Goal: Information Seeking & Learning: Learn about a topic

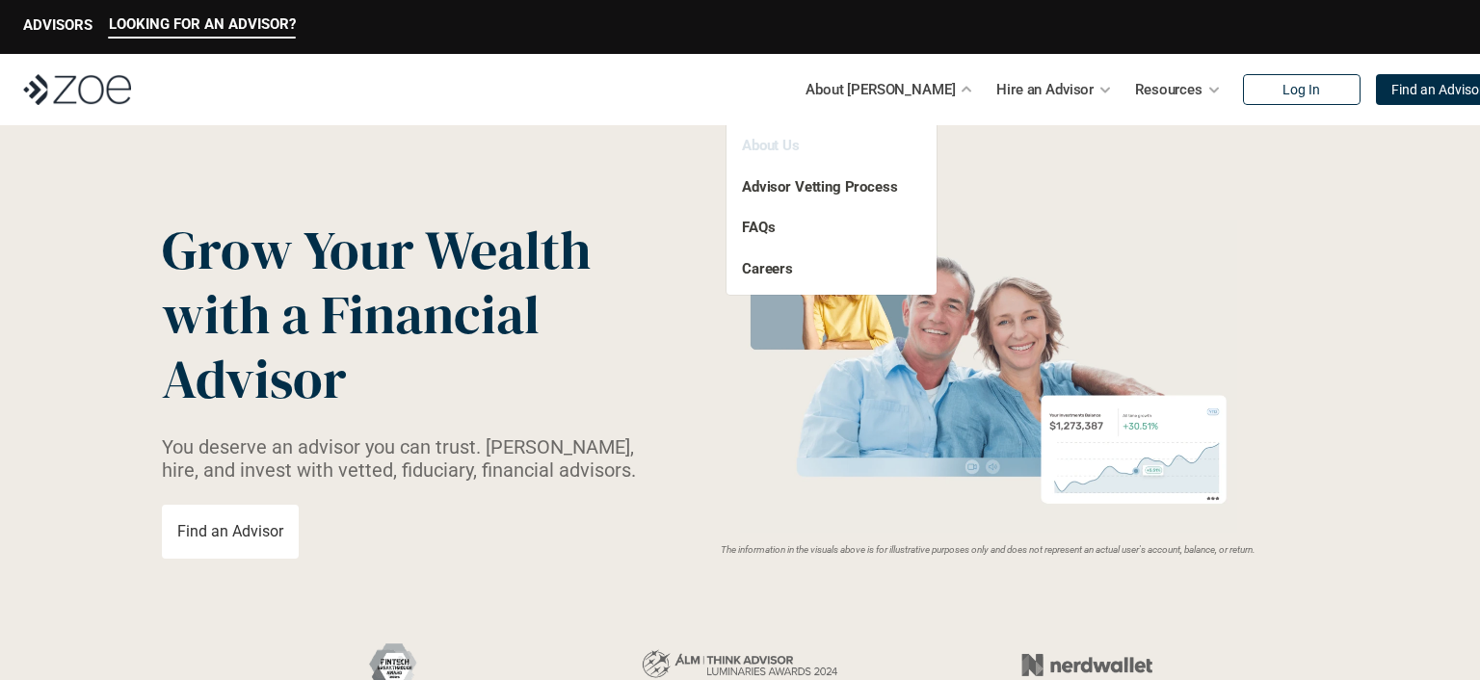
click at [787, 149] on link "About Us" at bounding box center [771, 145] width 58 height 17
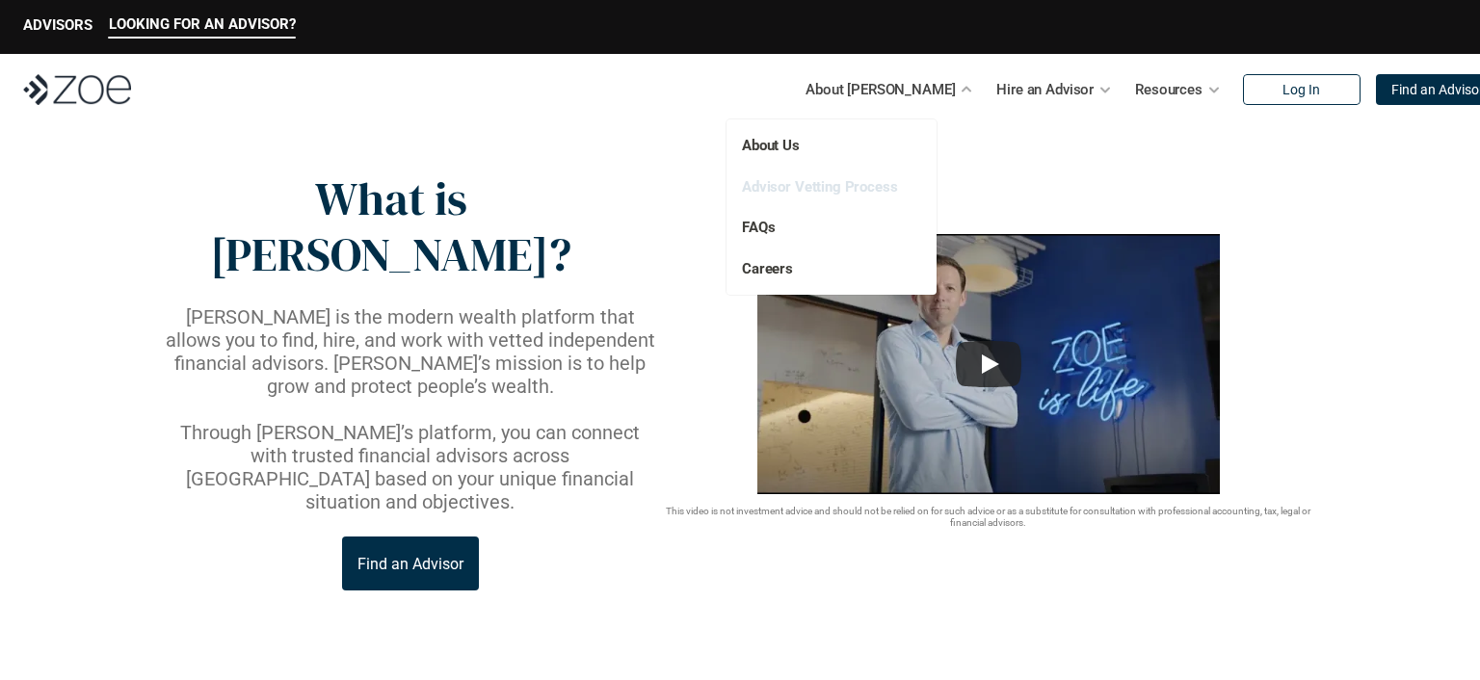
click at [823, 192] on link "Advisor Vetting Process" at bounding box center [820, 186] width 156 height 17
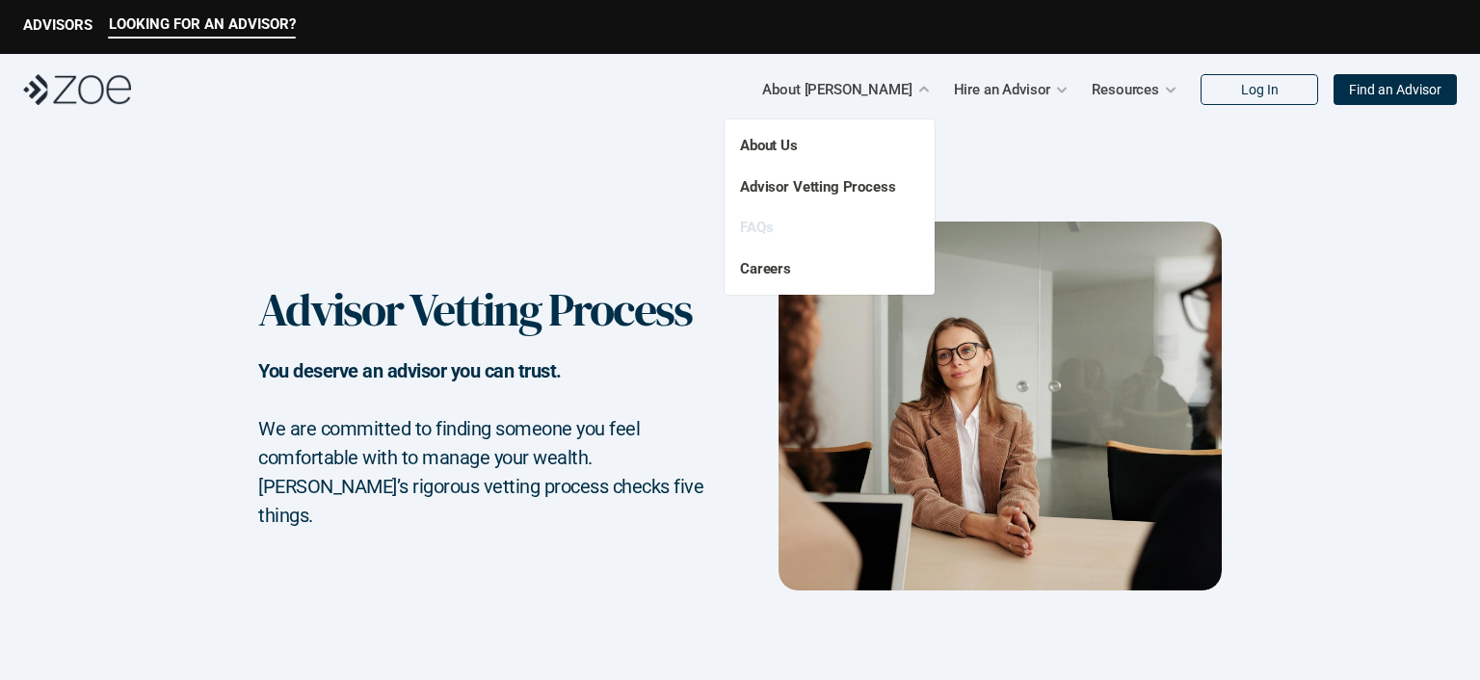
click at [760, 227] on link "FAQs" at bounding box center [756, 227] width 33 height 17
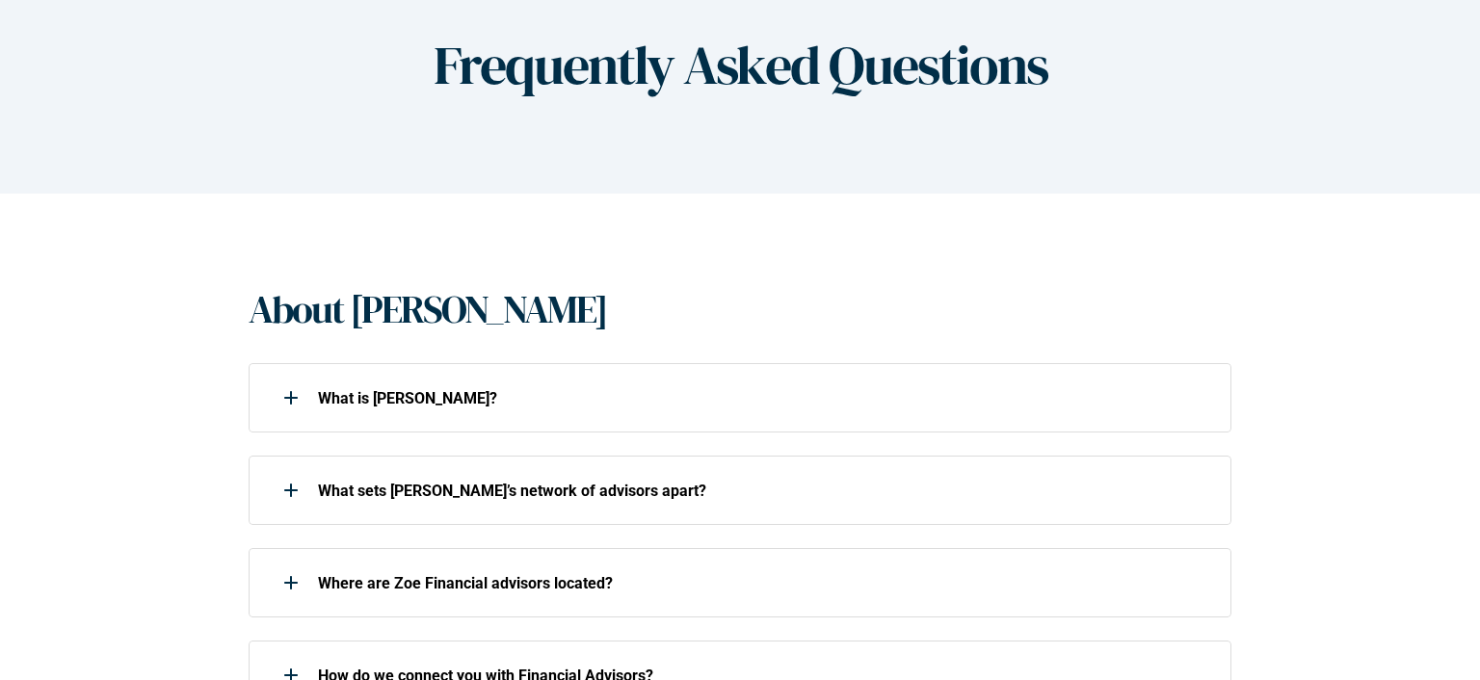
scroll to position [316, 0]
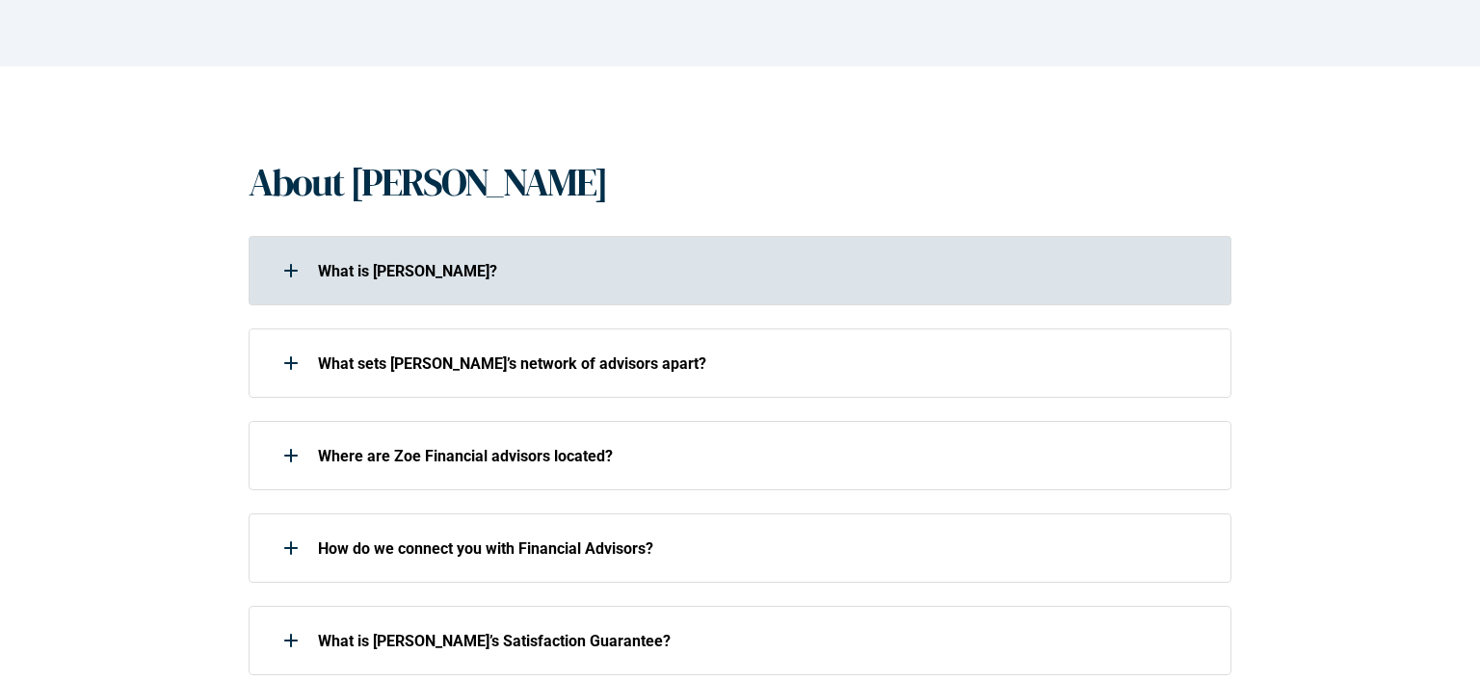
click at [295, 288] on div at bounding box center [291, 270] width 39 height 39
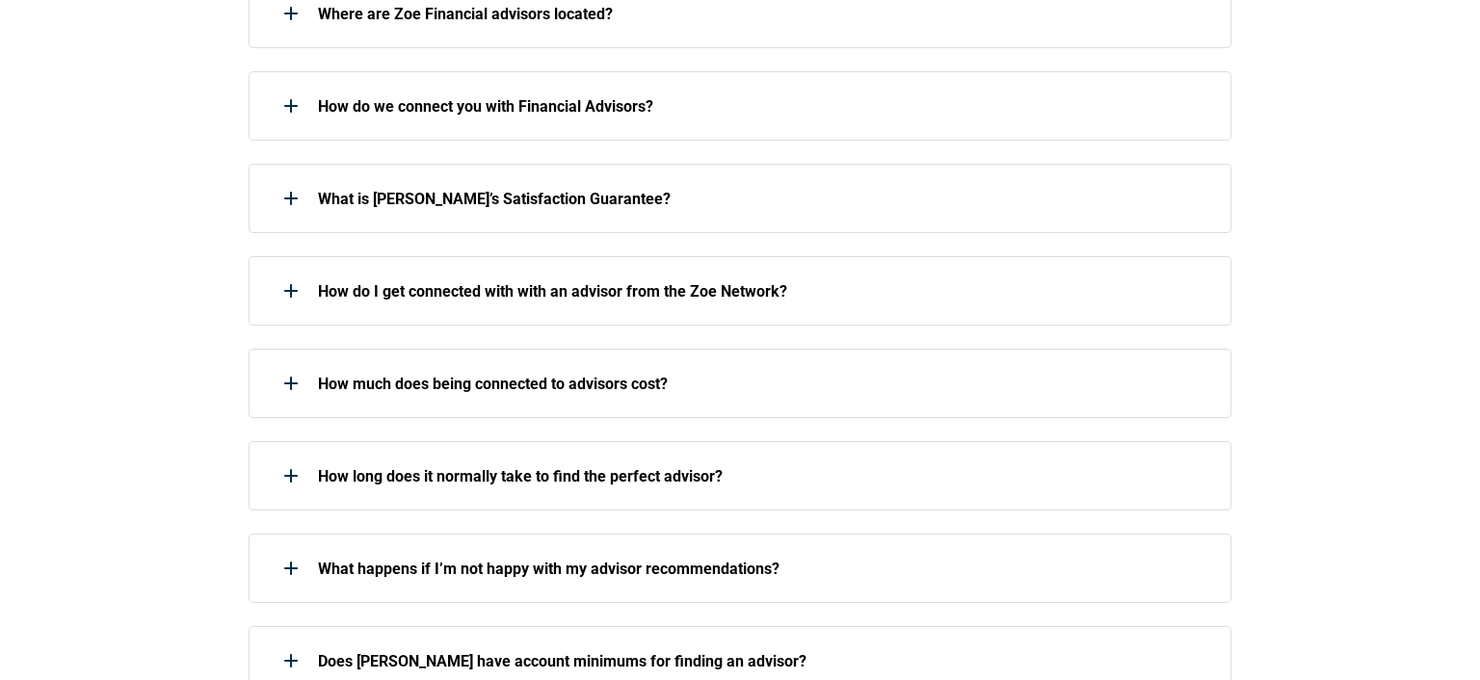
scroll to position [931, 0]
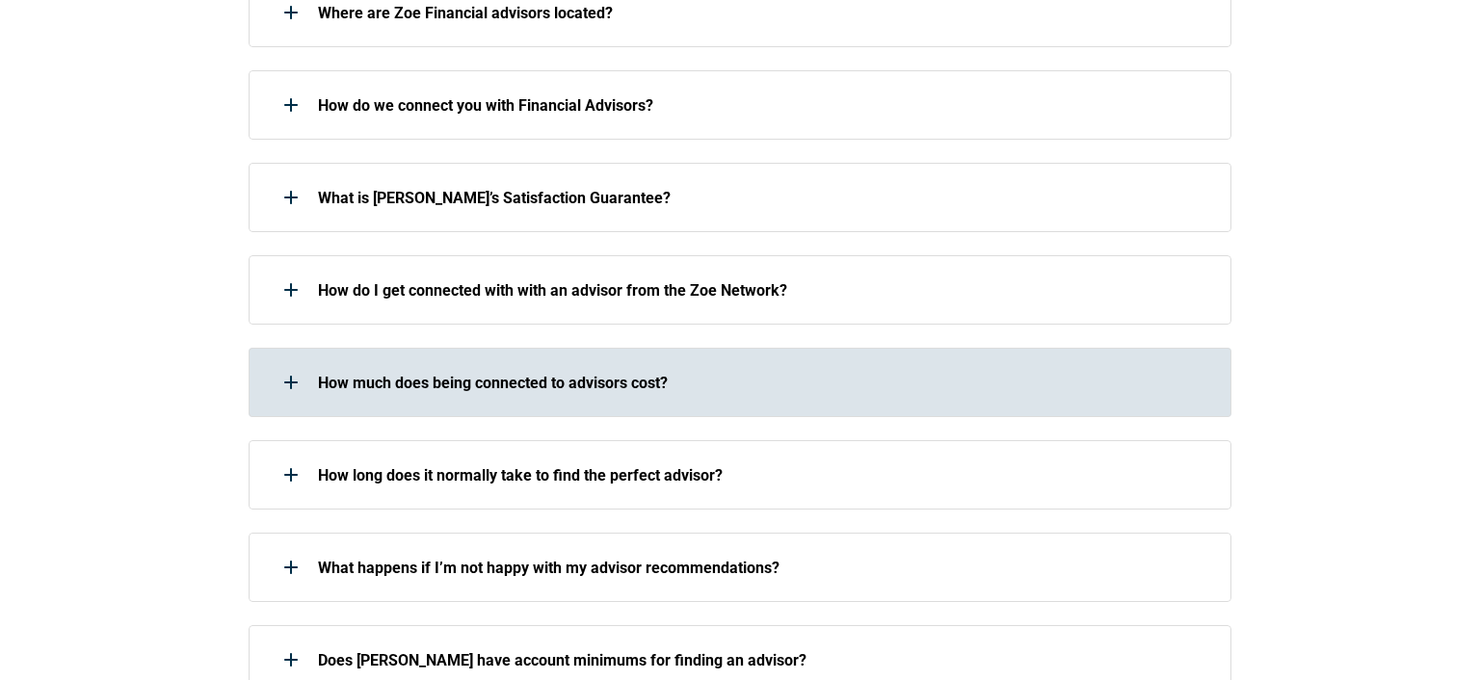
click at [272, 363] on div at bounding box center [291, 382] width 39 height 39
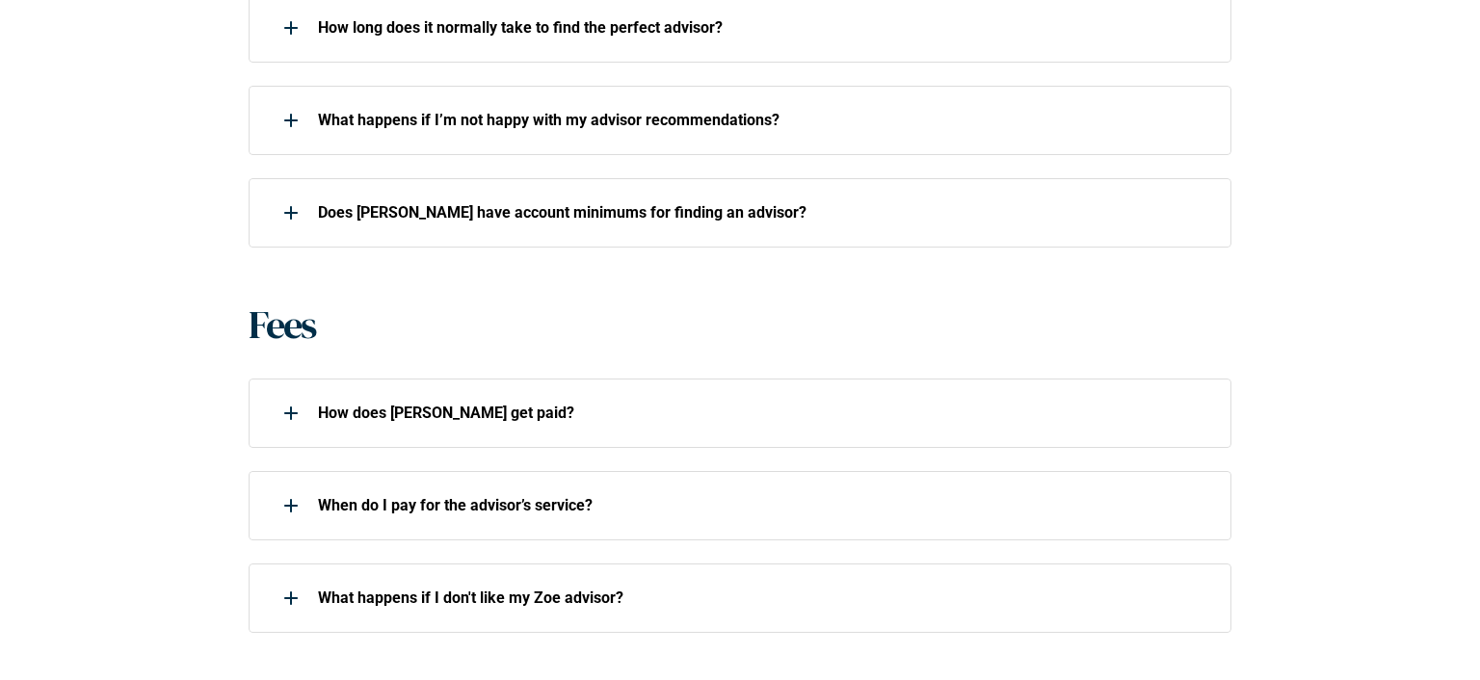
scroll to position [1413, 0]
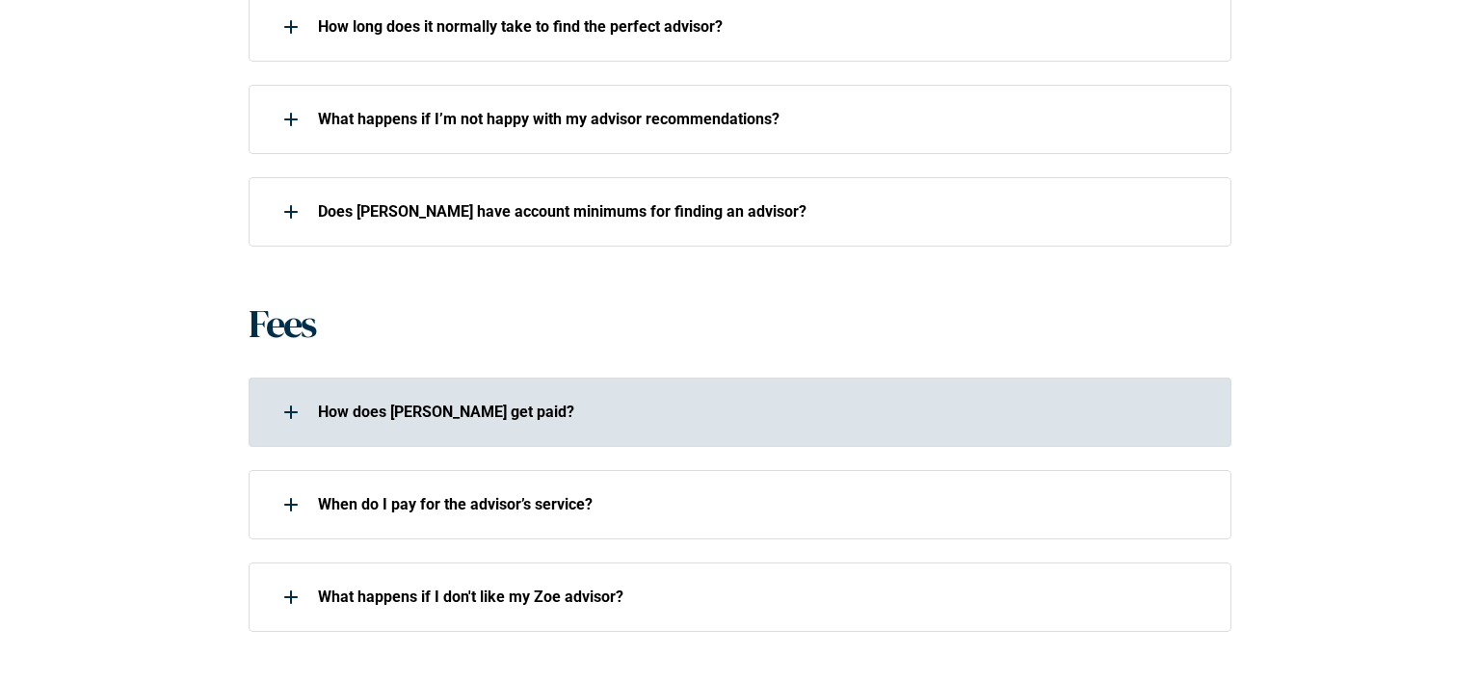
click at [280, 393] on div at bounding box center [291, 412] width 39 height 39
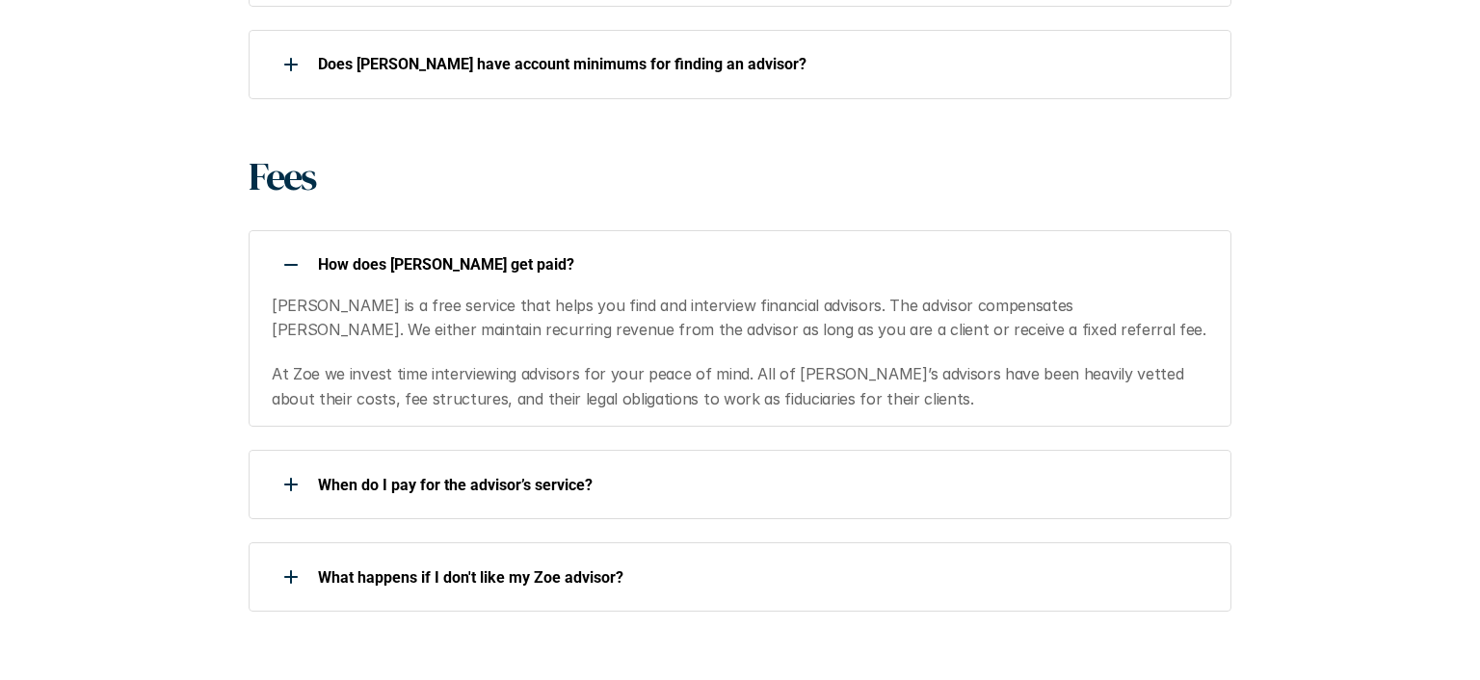
scroll to position [1563, 0]
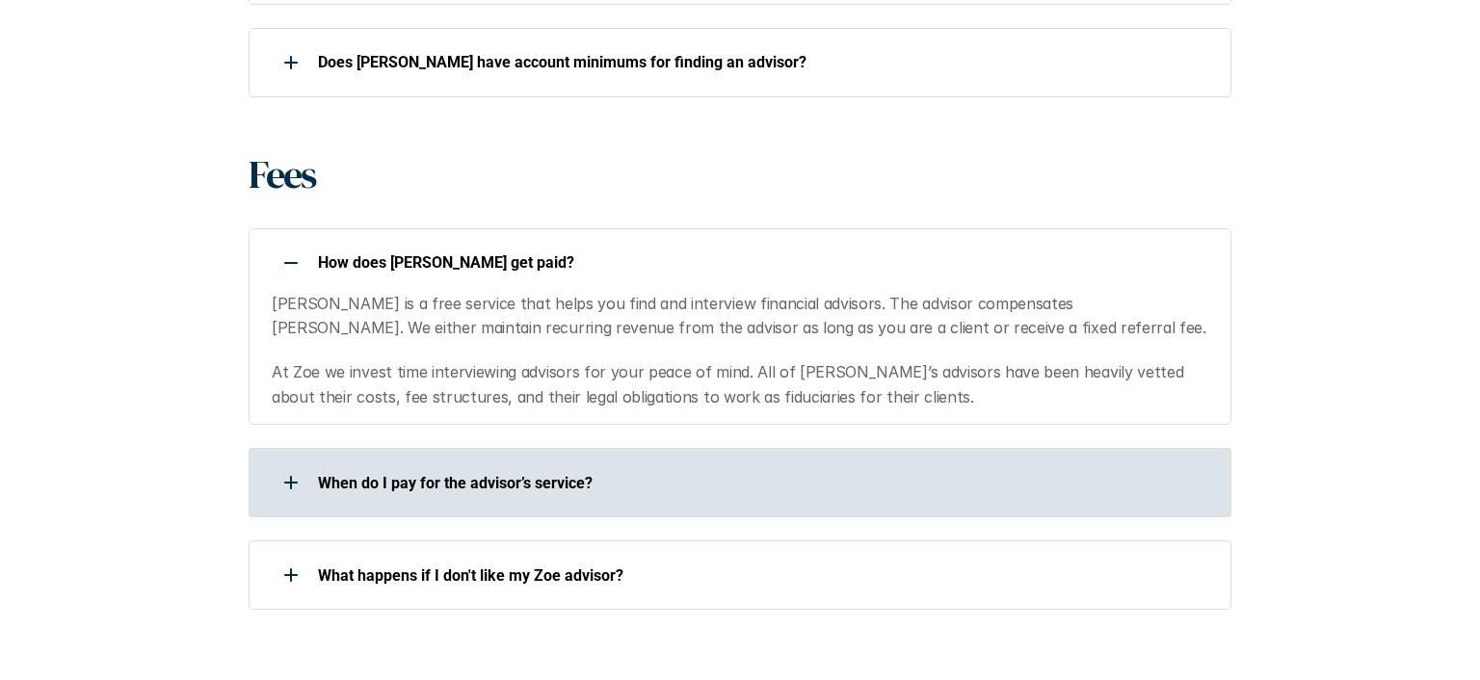
click at [292, 463] on div at bounding box center [291, 482] width 39 height 39
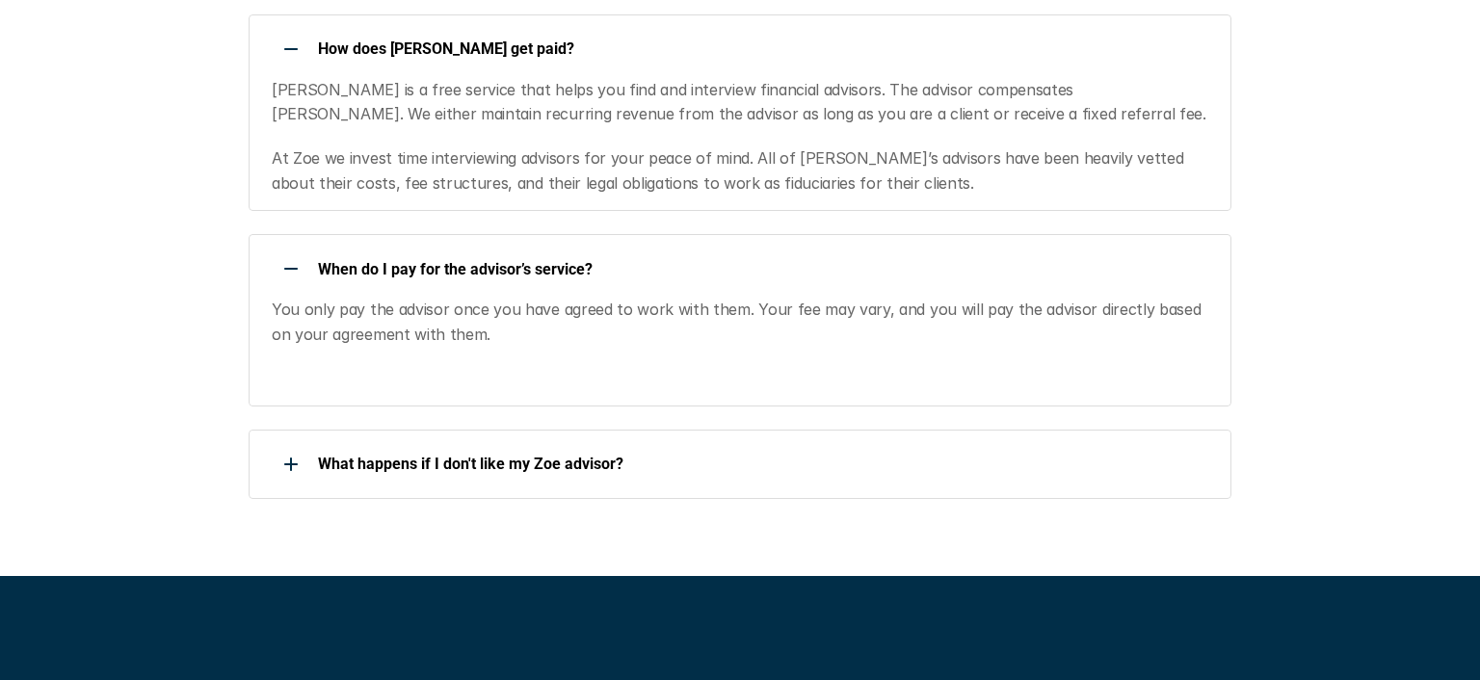
scroll to position [1777, 0]
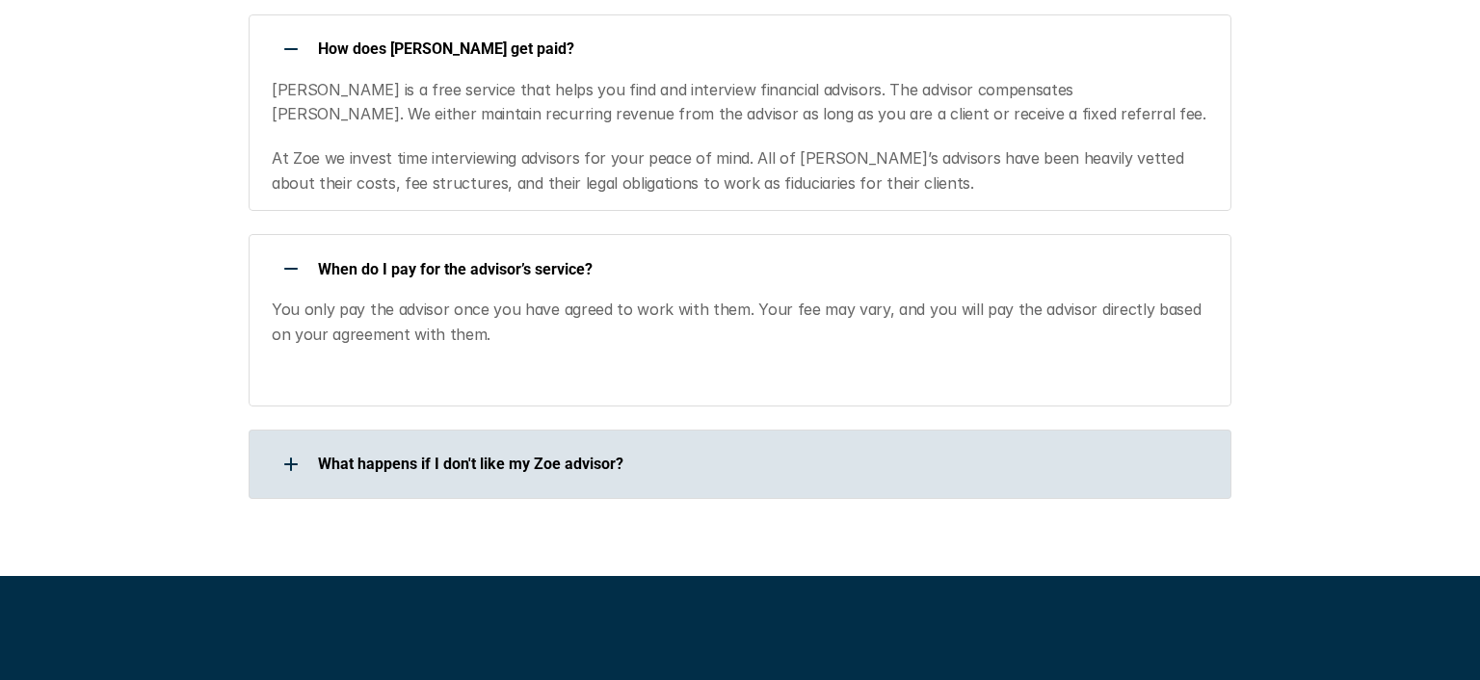
click at [276, 445] on div at bounding box center [291, 464] width 39 height 39
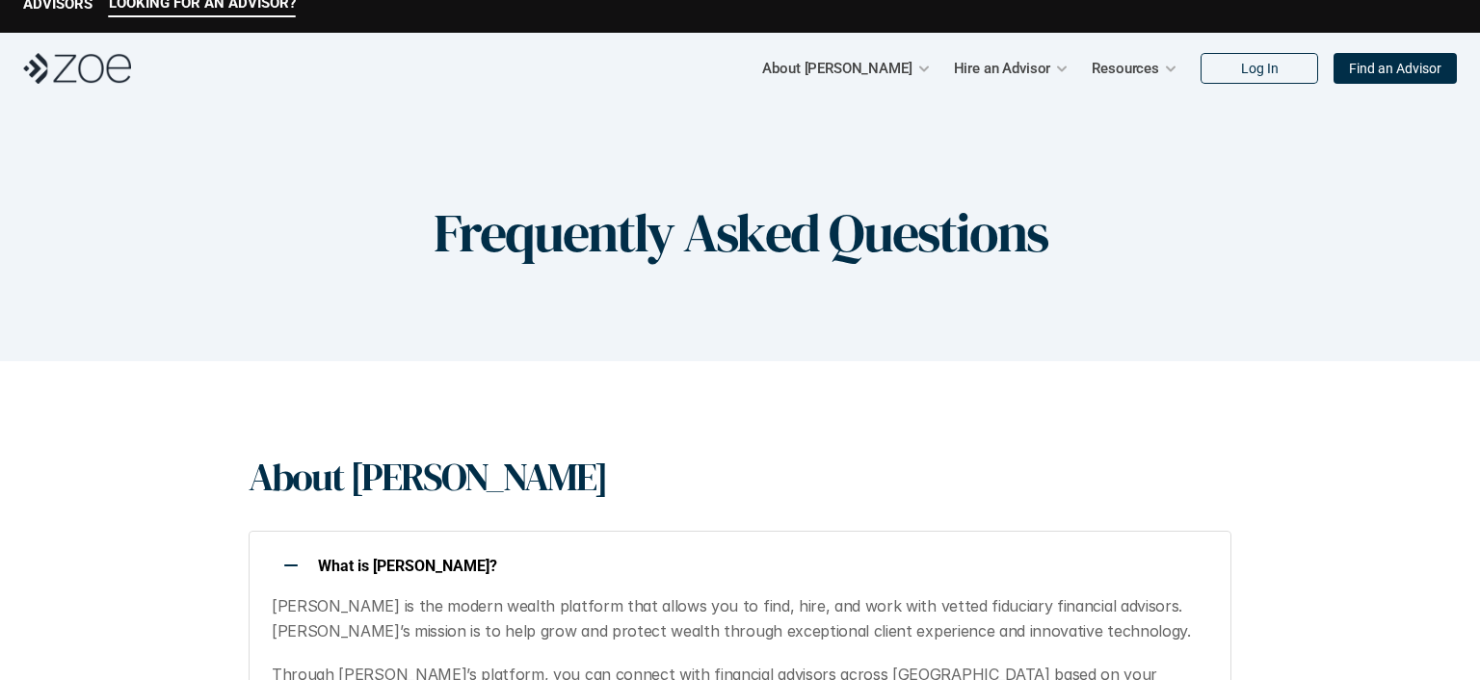
scroll to position [0, 0]
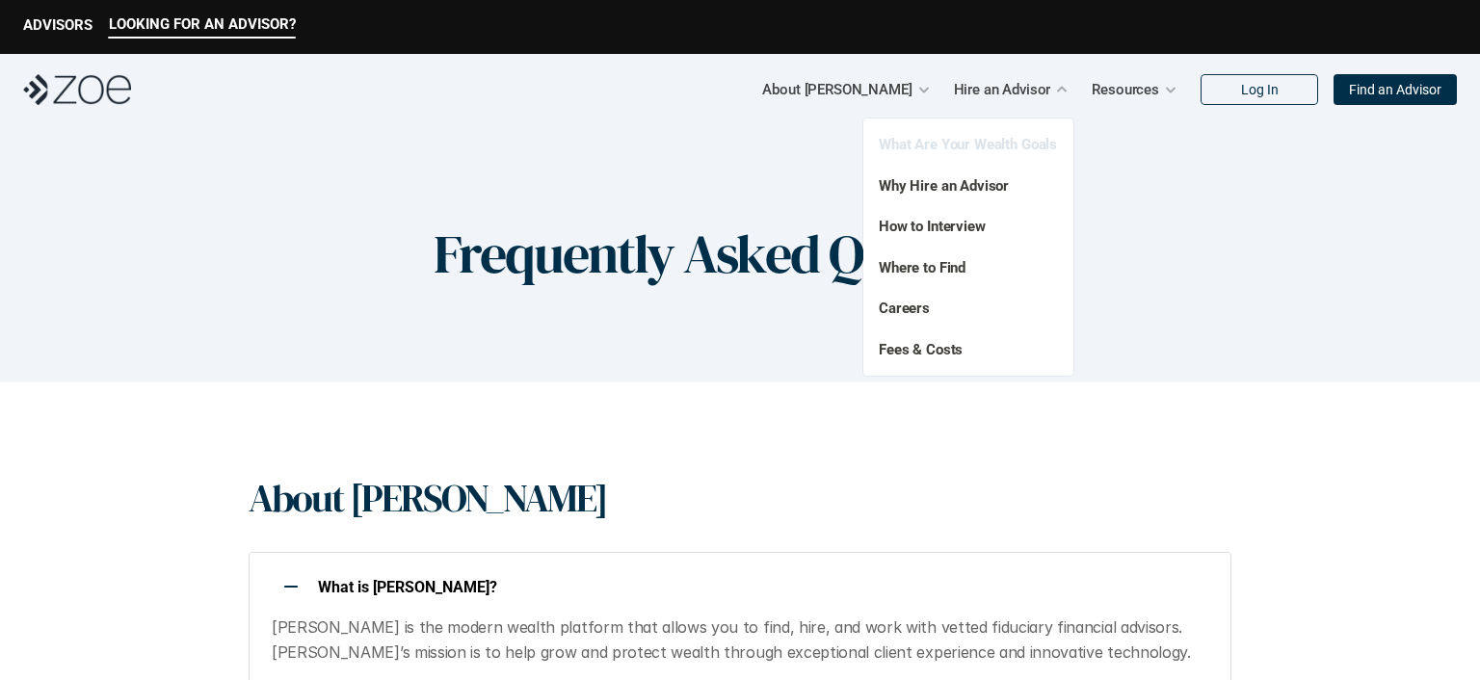
click at [960, 152] on link "What Are Your Wealth Goals" at bounding box center [968, 144] width 178 height 17
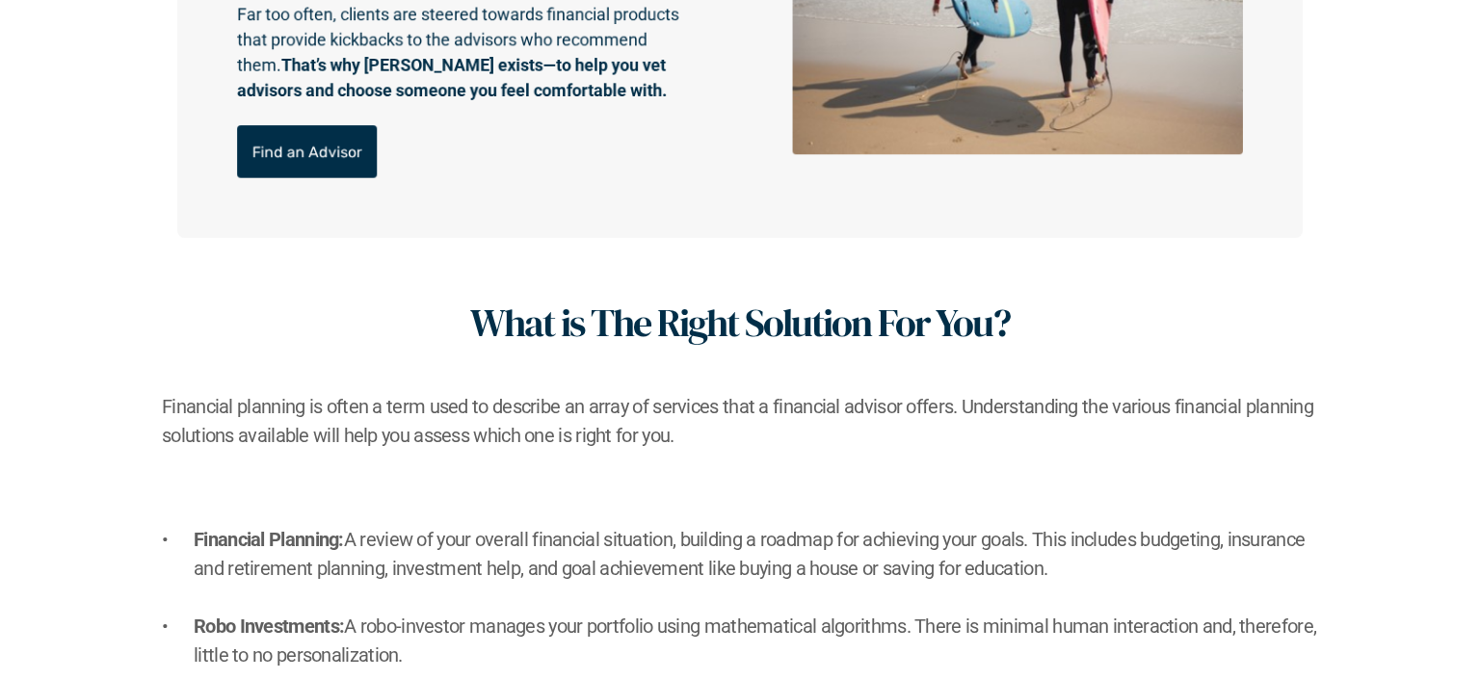
scroll to position [1031, 0]
click at [310, 145] on p "Find an Advisor" at bounding box center [307, 152] width 110 height 18
